Goal: Task Accomplishment & Management: Use online tool/utility

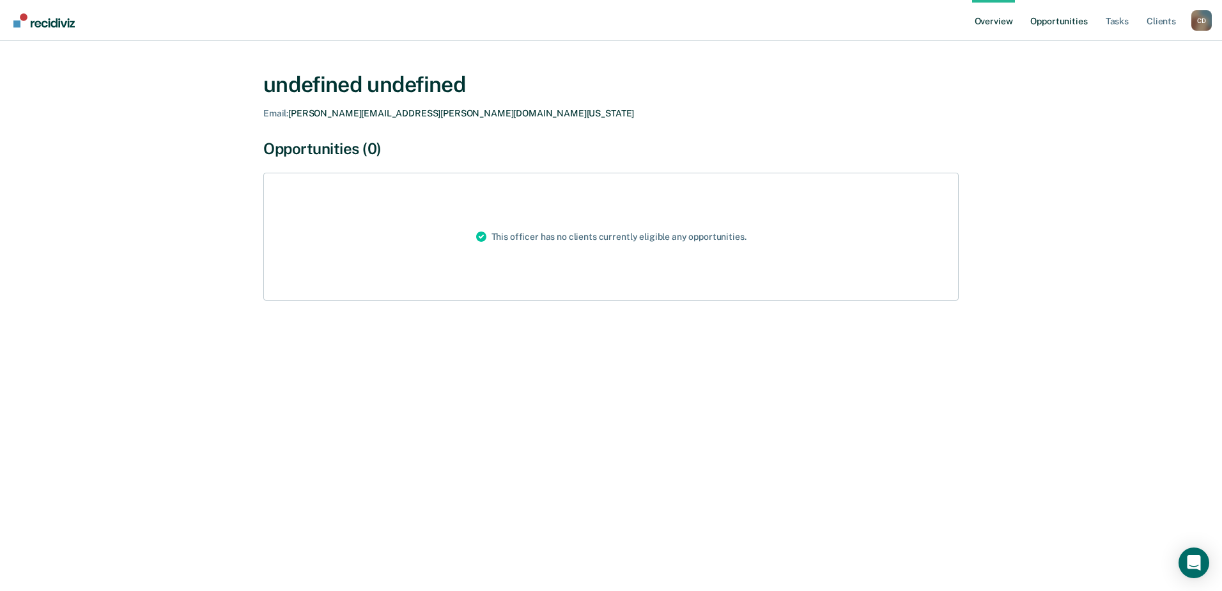
click at [1063, 24] on link "Opportunities" at bounding box center [1059, 20] width 62 height 41
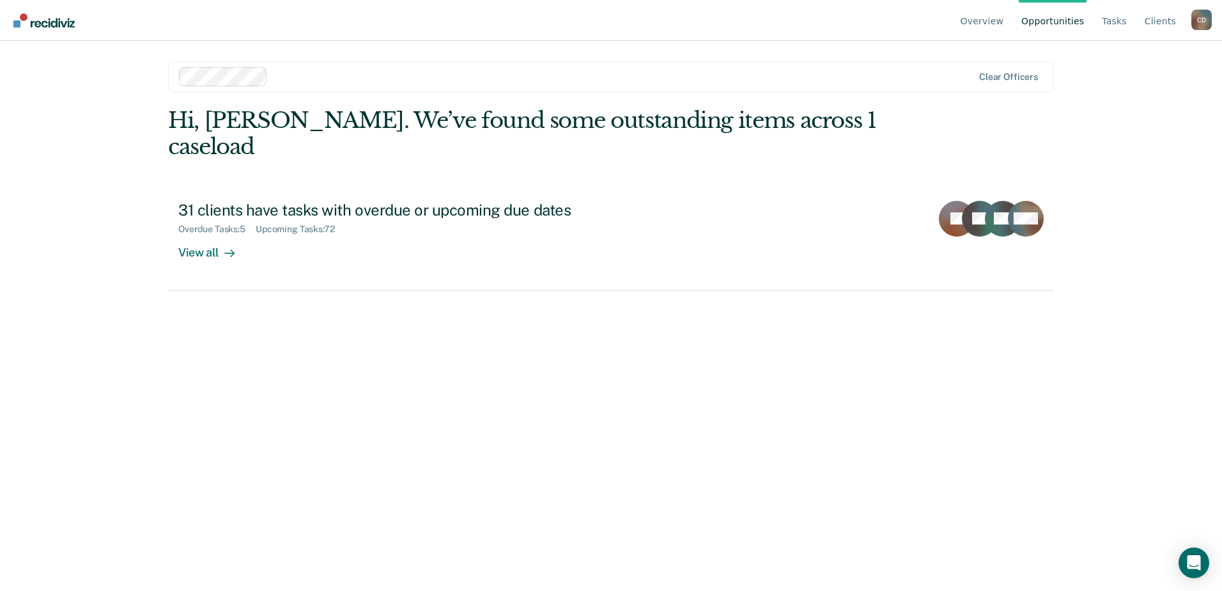
click at [1060, 22] on link "Opportunities" at bounding box center [1053, 20] width 68 height 41
click at [1056, 21] on link "Opportunities" at bounding box center [1053, 20] width 68 height 41
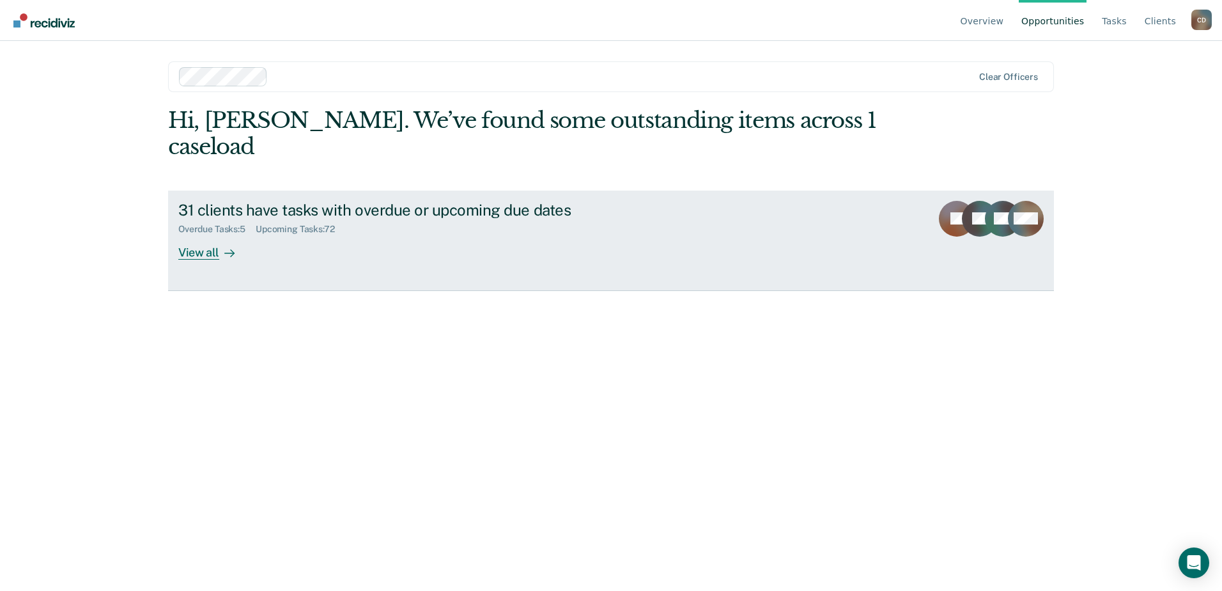
click at [217, 235] on div "View all" at bounding box center [214, 247] width 72 height 25
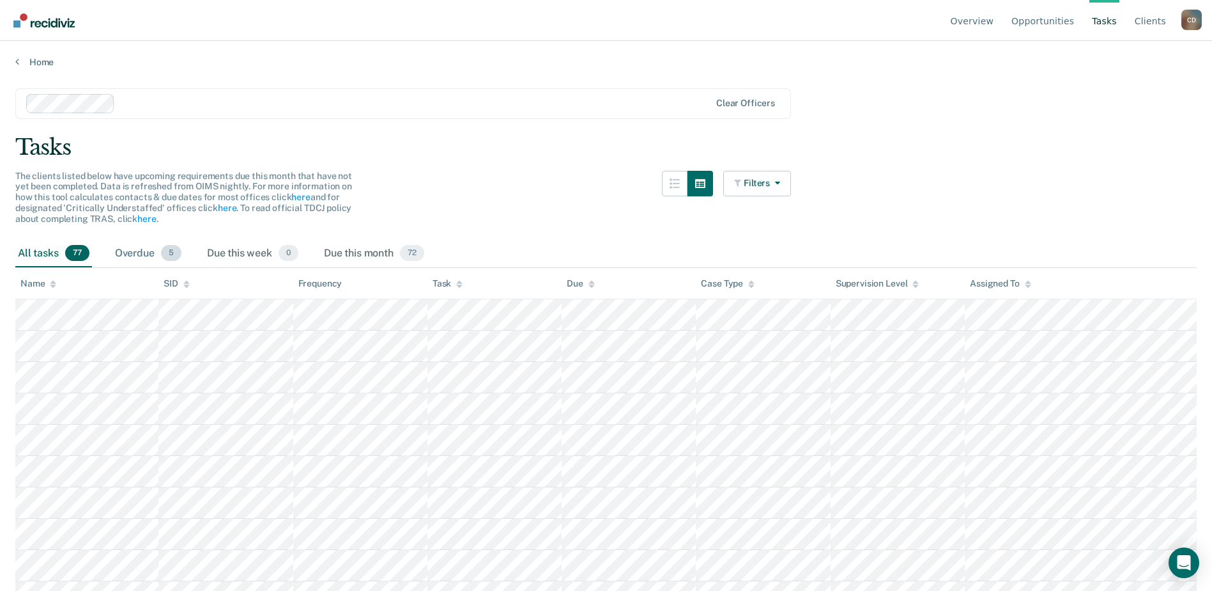
click at [169, 248] on span "5" at bounding box center [171, 253] width 20 height 17
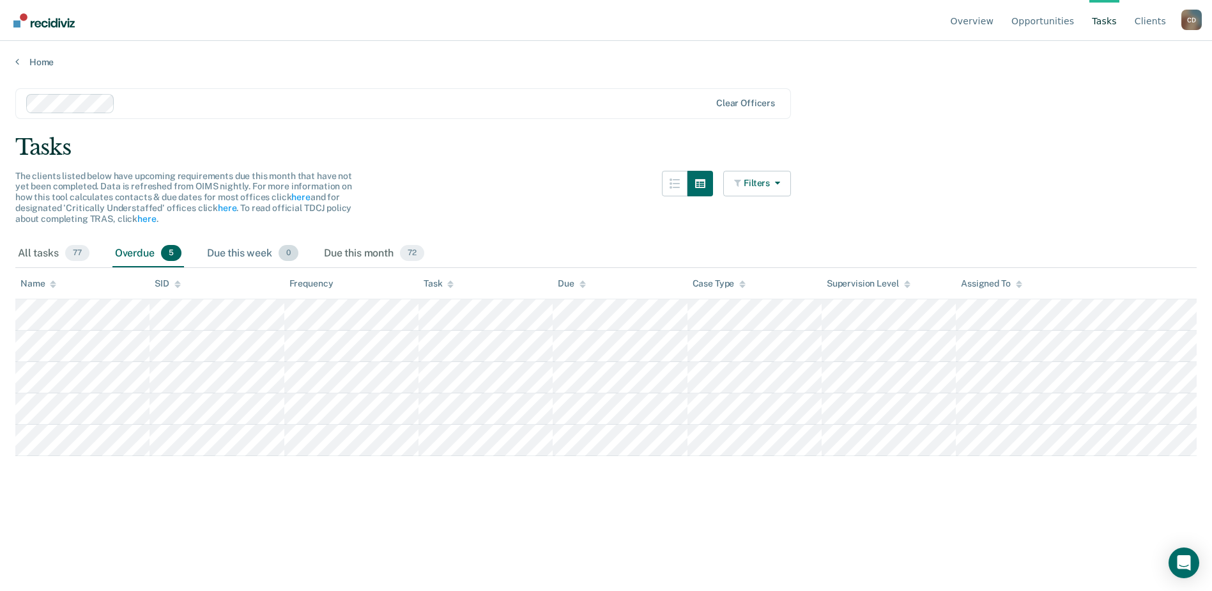
click at [242, 257] on div "Due this week 0" at bounding box center [253, 254] width 97 height 28
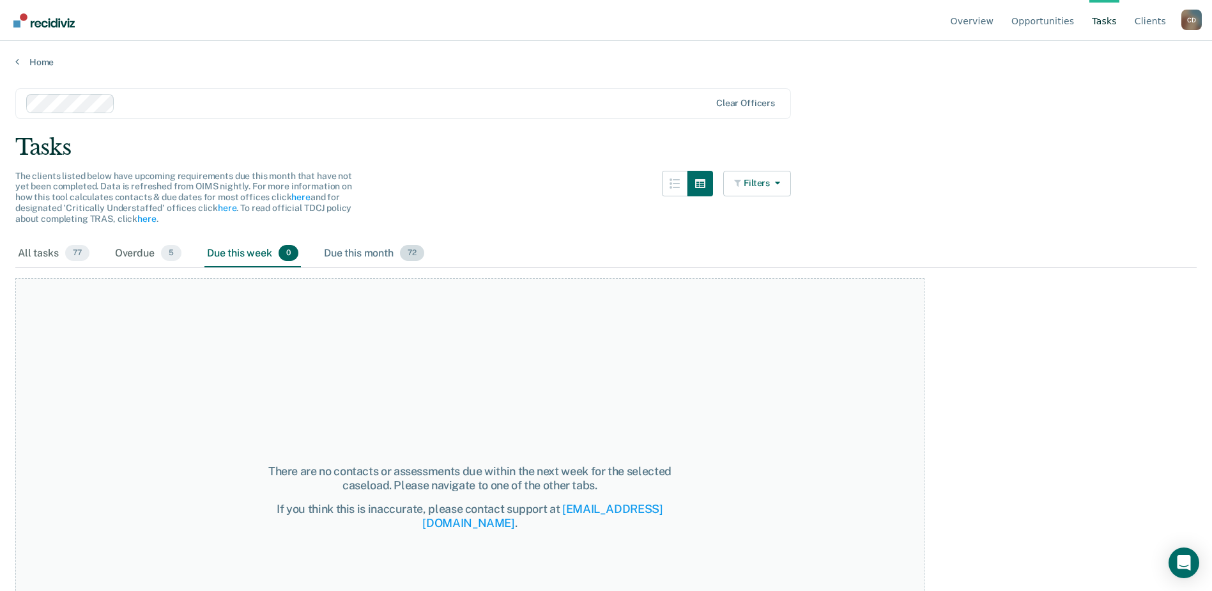
click at [360, 256] on div "Due this month 72" at bounding box center [373, 254] width 105 height 28
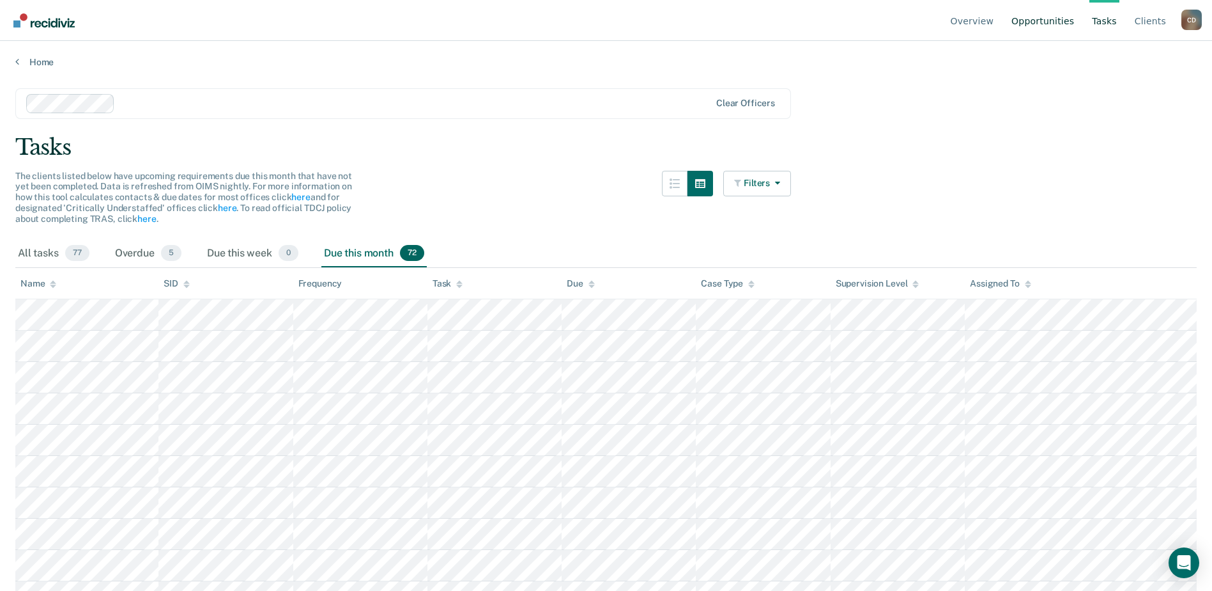
click at [1051, 15] on link "Opportunities" at bounding box center [1043, 20] width 68 height 41
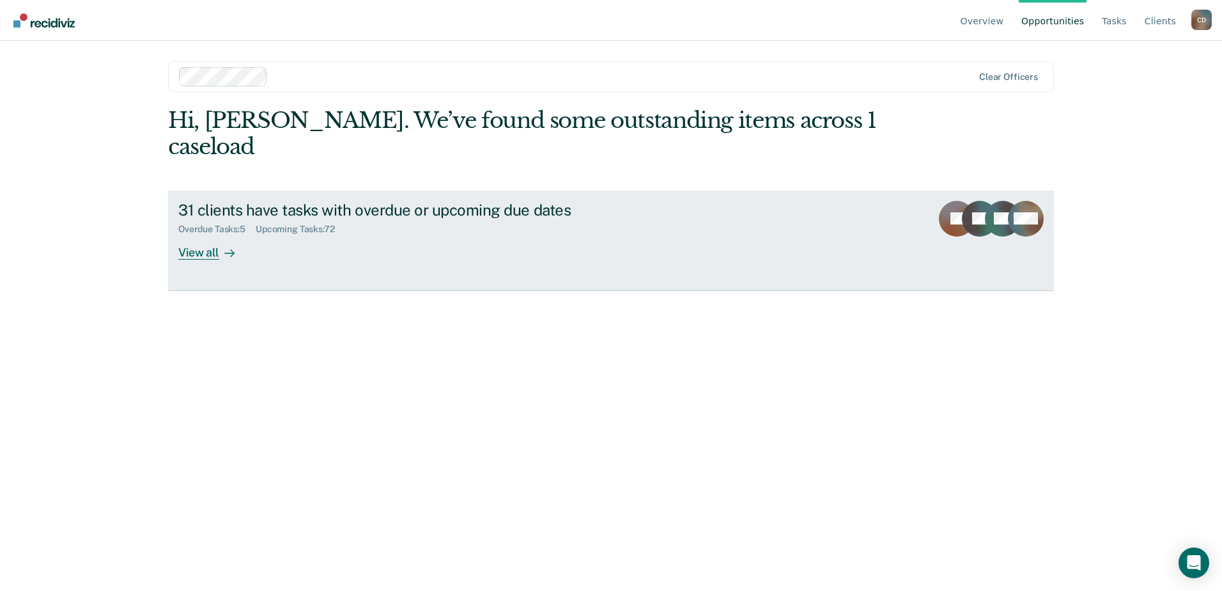
click at [228, 224] on div "Overdue Tasks : 5" at bounding box center [216, 229] width 77 height 11
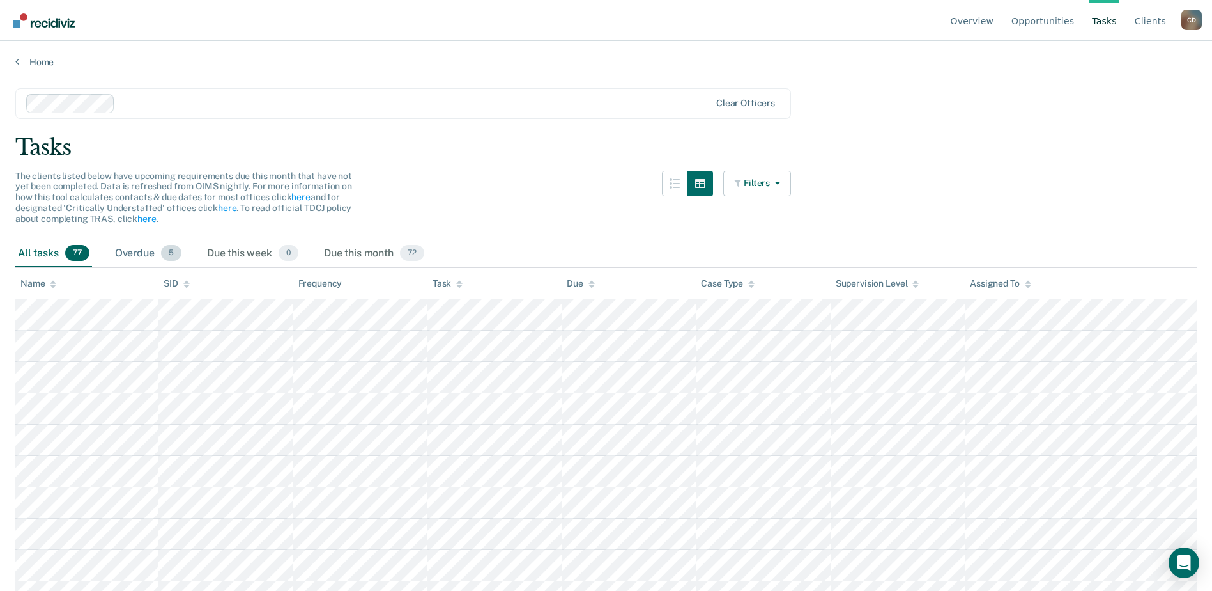
click at [145, 248] on div "Overdue 5" at bounding box center [148, 254] width 72 height 28
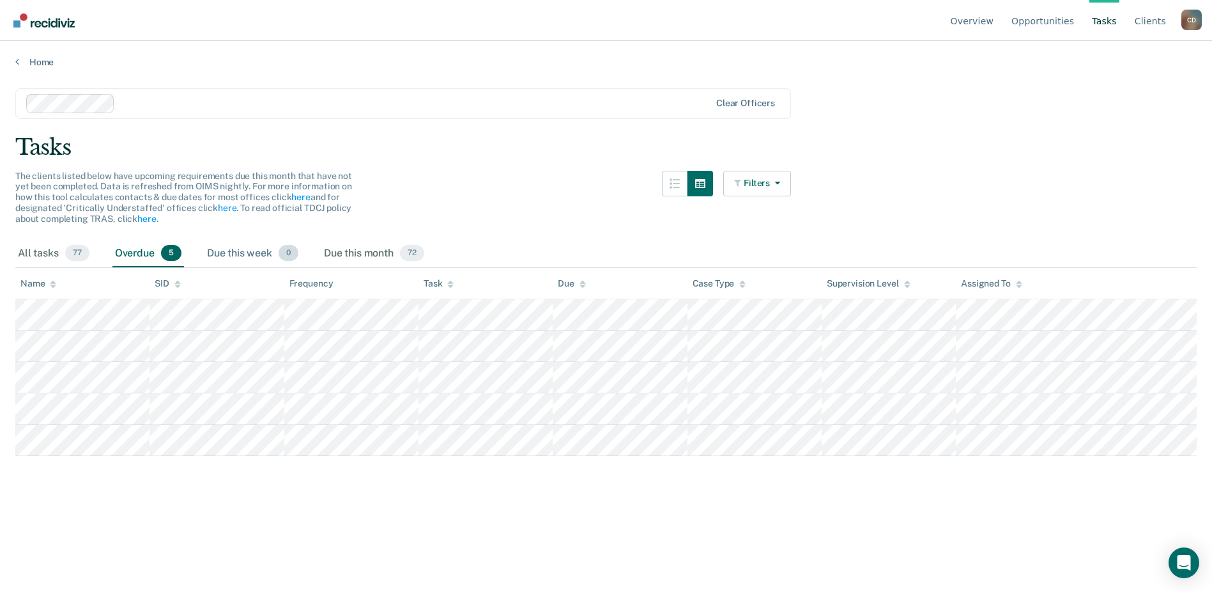
click at [275, 254] on div "Due this week 0" at bounding box center [253, 254] width 97 height 28
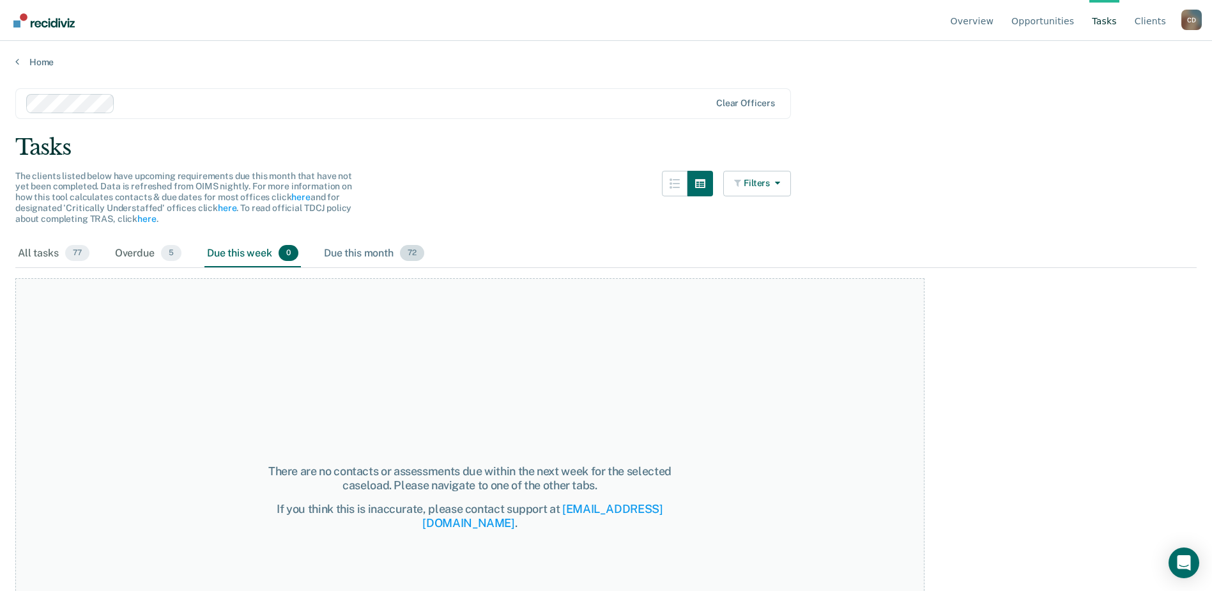
click at [366, 259] on div "Due this month 72" at bounding box center [373, 254] width 105 height 28
